Goal: Transaction & Acquisition: Purchase product/service

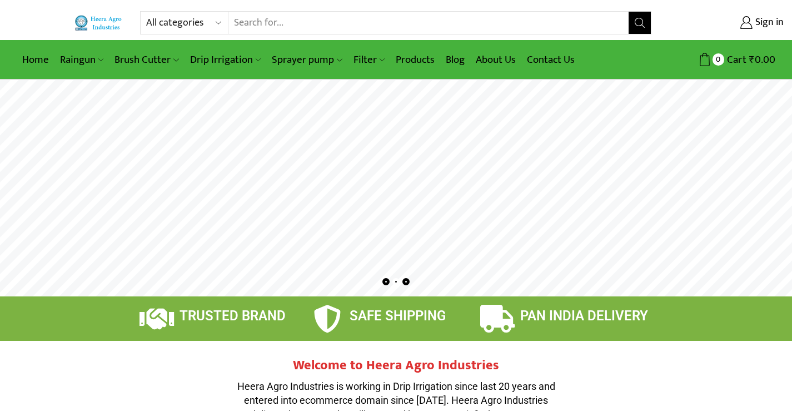
click at [218, 20] on select "All categories Accessories Air Release Valve Brush Cutter Domestic Use Drip Irr…" at bounding box center [187, 23] width 82 height 22
select select "mulching-paper"
click at [146, 12] on select "All categories Accessories Air Release Valve Brush Cutter Domestic Use Drip Irr…" at bounding box center [187, 23] width 82 height 22
click at [646, 19] on button "Search" at bounding box center [640, 23] width 22 height 22
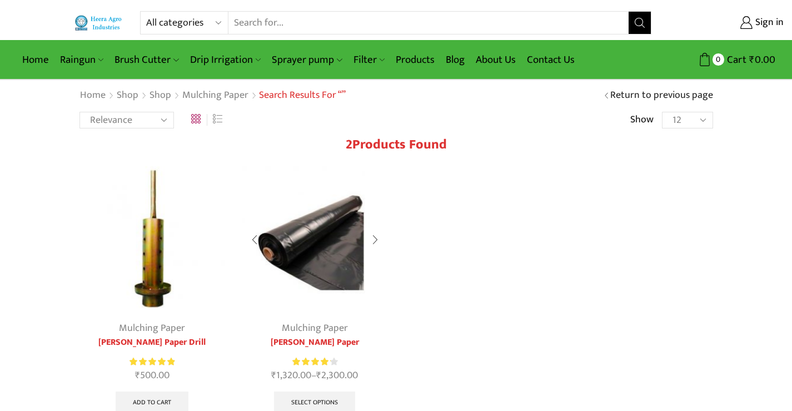
click at [330, 217] on img at bounding box center [315, 239] width 146 height 146
